Goal: Information Seeking & Learning: Learn about a topic

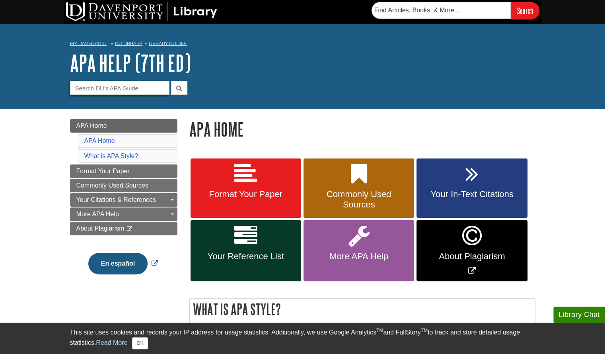
scroll to position [1, 0]
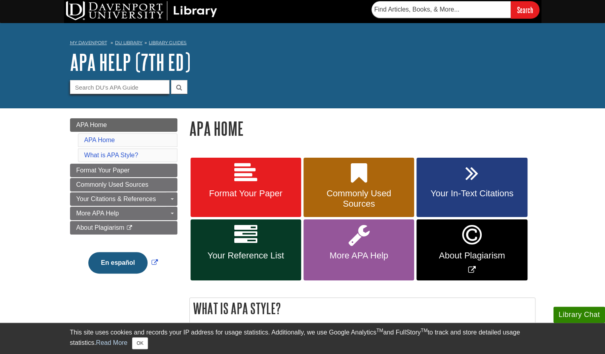
click at [119, 86] on input "Guide Search Terms" at bounding box center [119, 87] width 99 height 14
type input "integrating sources"
click at [179, 87] on icon "submit" at bounding box center [179, 87] width 6 height 6
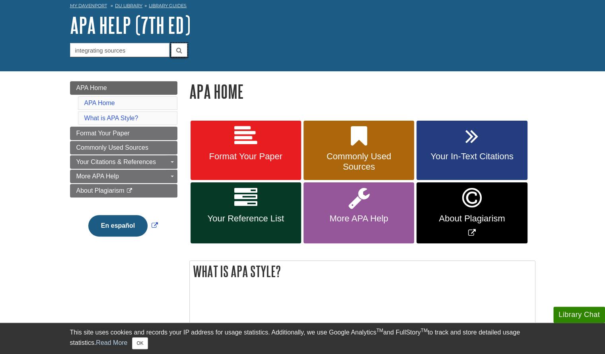
scroll to position [38, 0]
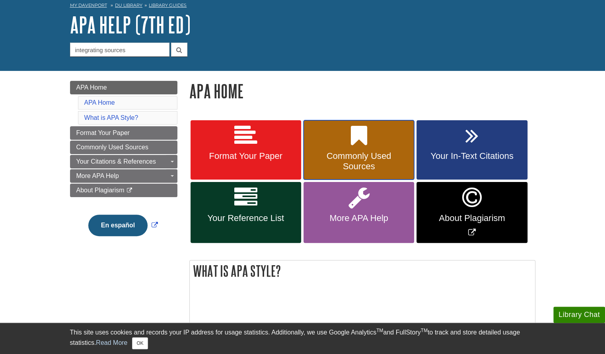
click at [347, 152] on span "Commonly Used Sources" at bounding box center [359, 161] width 99 height 21
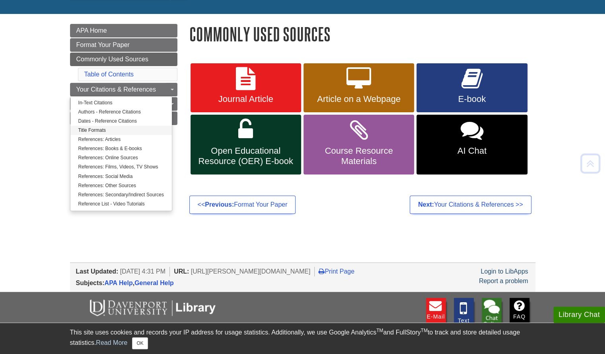
scroll to position [97, 0]
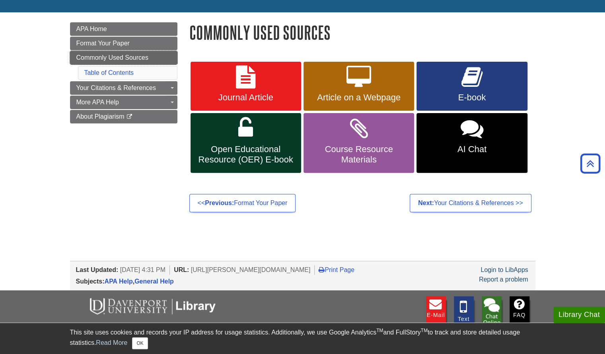
click at [132, 56] on span "Commonly Used Sources" at bounding box center [112, 57] width 72 height 7
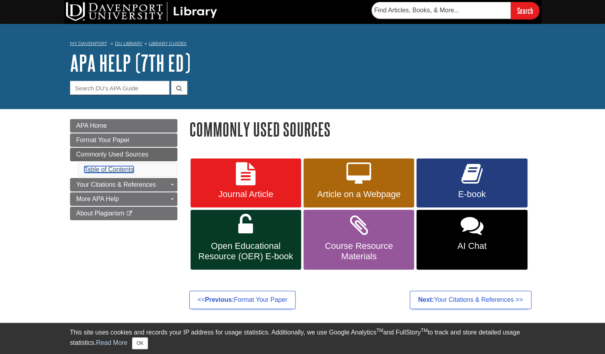
click at [123, 167] on link "Table of Contents" at bounding box center [109, 169] width 50 height 7
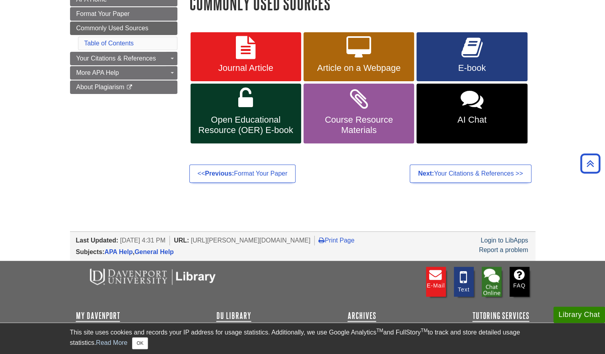
scroll to position [126, 0]
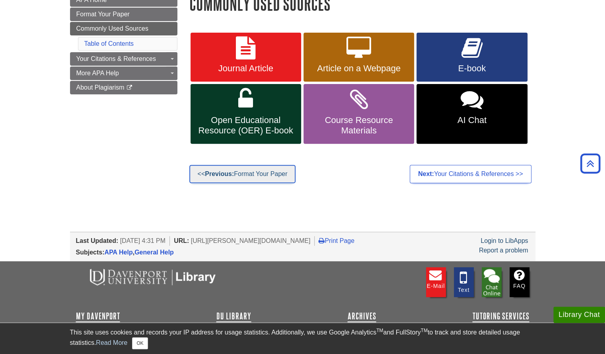
click at [233, 175] on strong "Previous:" at bounding box center [219, 173] width 29 height 7
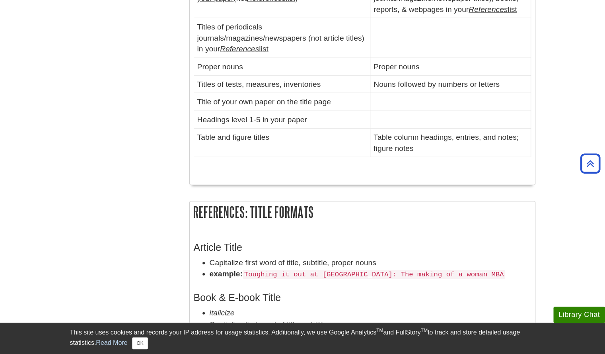
scroll to position [1100, 0]
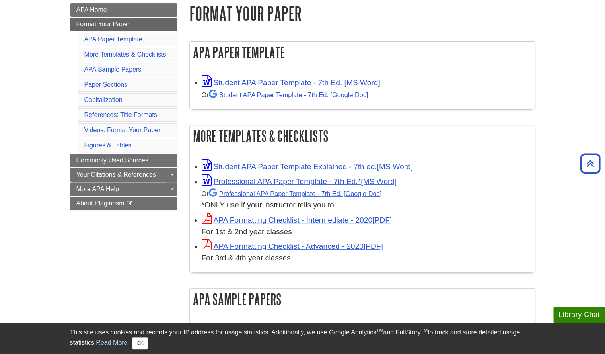
scroll to position [116, 0]
click at [110, 10] on link "APA Home" at bounding box center [123, 10] width 107 height 14
